Goal: Browse casually

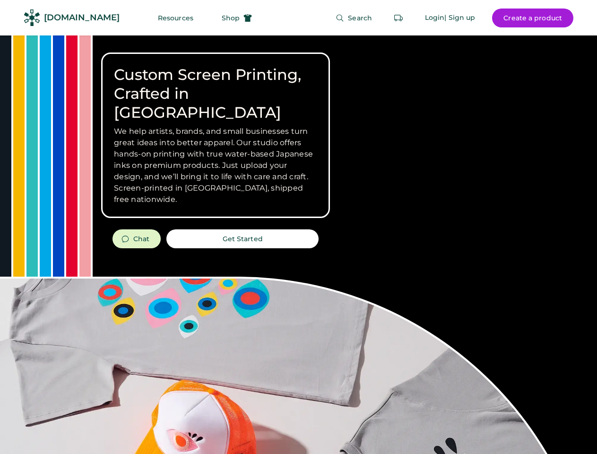
click at [298, 227] on div "Custom Screen Printing, Crafted in [GEOGRAPHIC_DATA] We help artists, brands, a…" at bounding box center [298, 335] width 597 height 601
click at [298, 244] on div "Custom Screen Printing, Crafted in [GEOGRAPHIC_DATA] We help artists, brands, a…" at bounding box center [298, 335] width 597 height 601
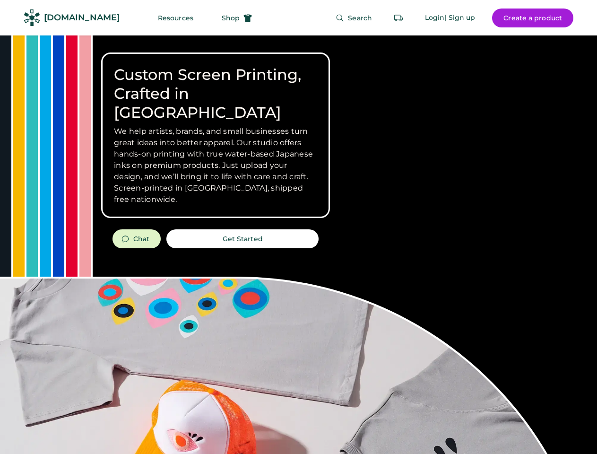
click at [298, 244] on div "Custom Screen Printing, Crafted in [GEOGRAPHIC_DATA] We help artists, brands, a…" at bounding box center [298, 335] width 597 height 601
click at [216, 135] on h3 "We help artists, brands, and small businesses turn great ideas into better appa…" at bounding box center [215, 165] width 203 height 79
click at [216, 126] on h3 "We help artists, brands, and small businesses turn great ideas into better appa…" at bounding box center [215, 165] width 203 height 79
click at [216, 84] on h1 "Custom Screen Printing, Crafted in [GEOGRAPHIC_DATA]" at bounding box center [215, 93] width 203 height 57
